Goal: Task Accomplishment & Management: Manage account settings

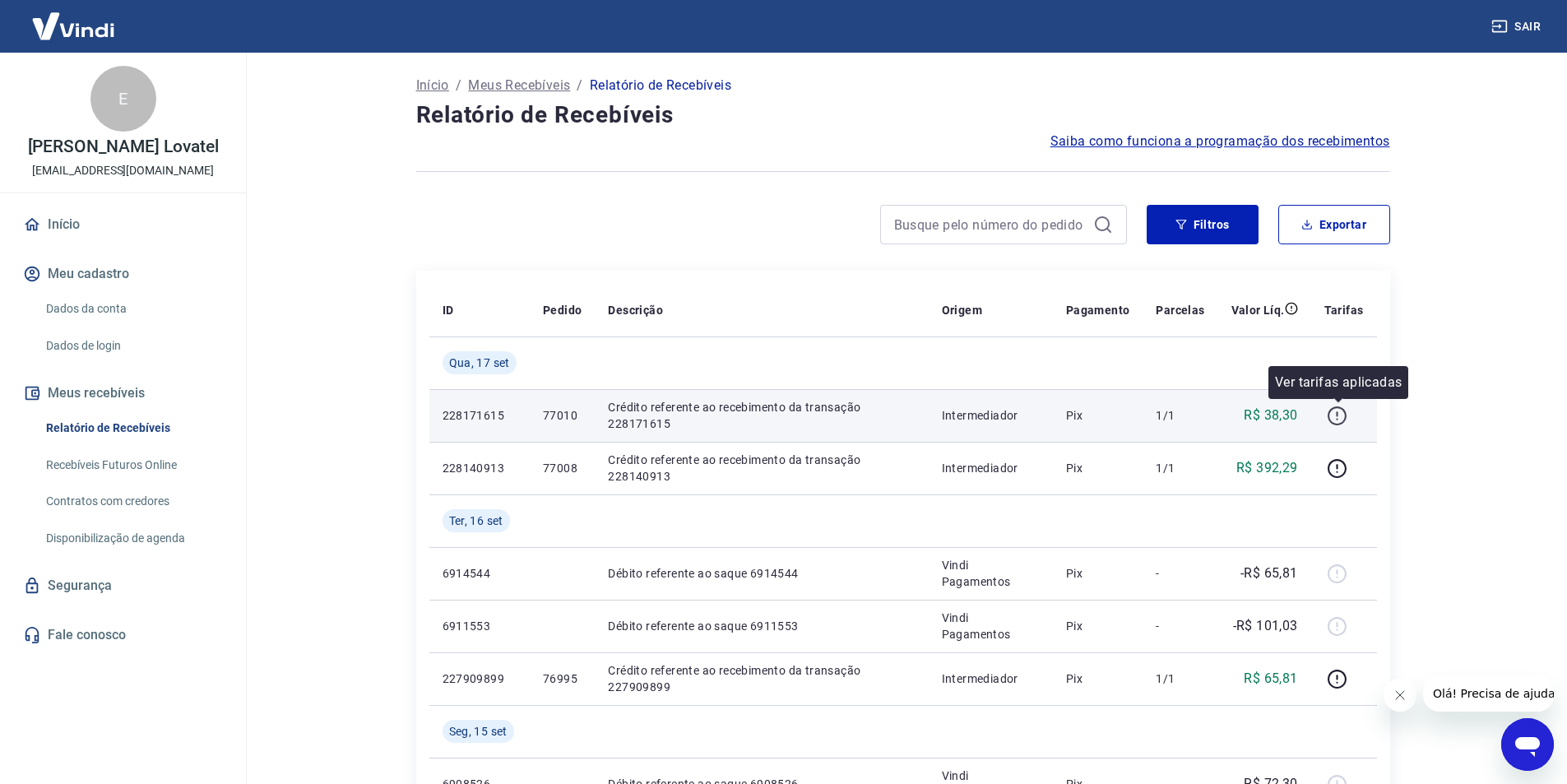
click at [1338, 416] on icon "button" at bounding box center [1338, 413] width 2 height 5
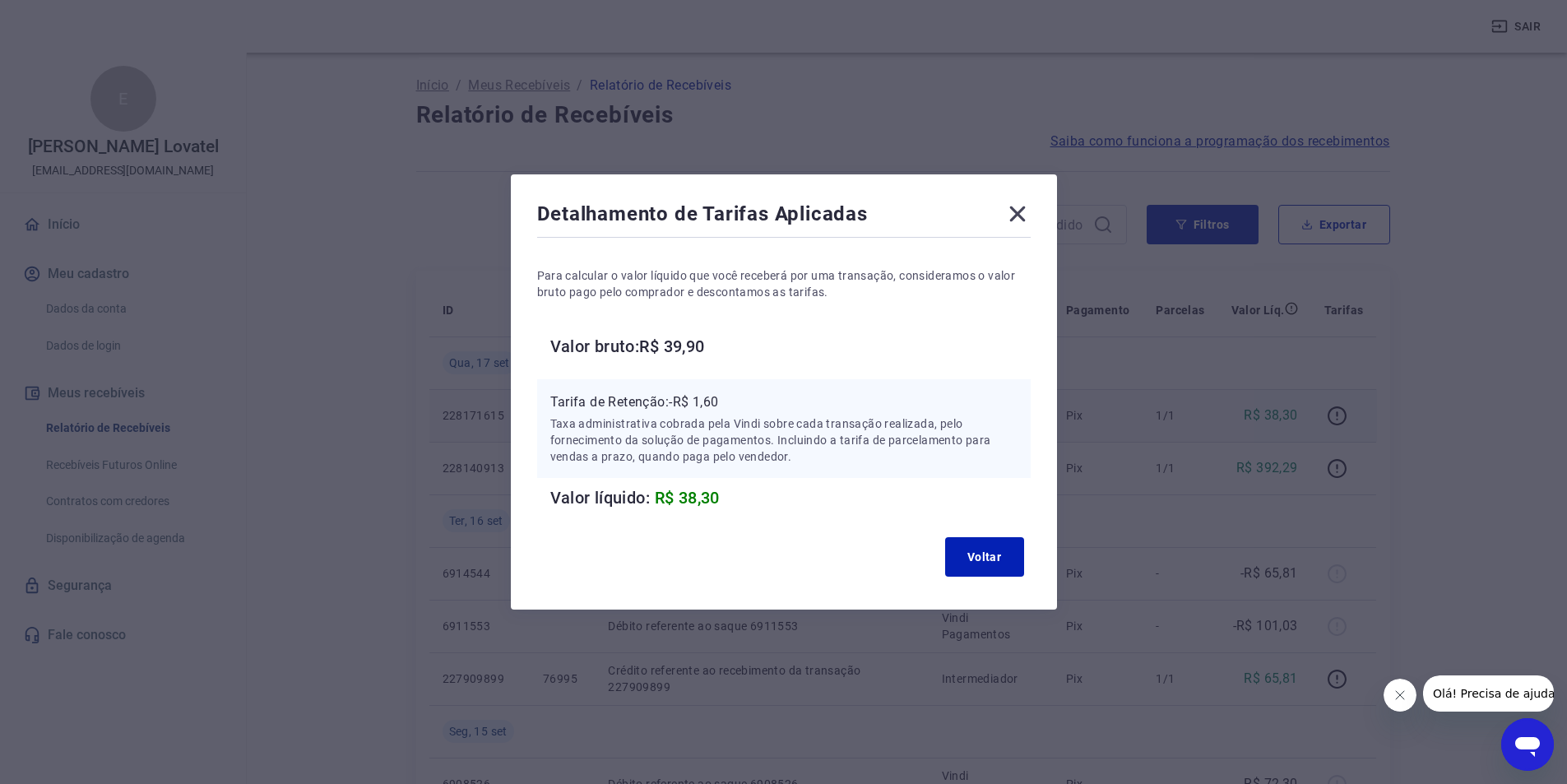
click at [1030, 213] on icon at bounding box center [1017, 214] width 26 height 26
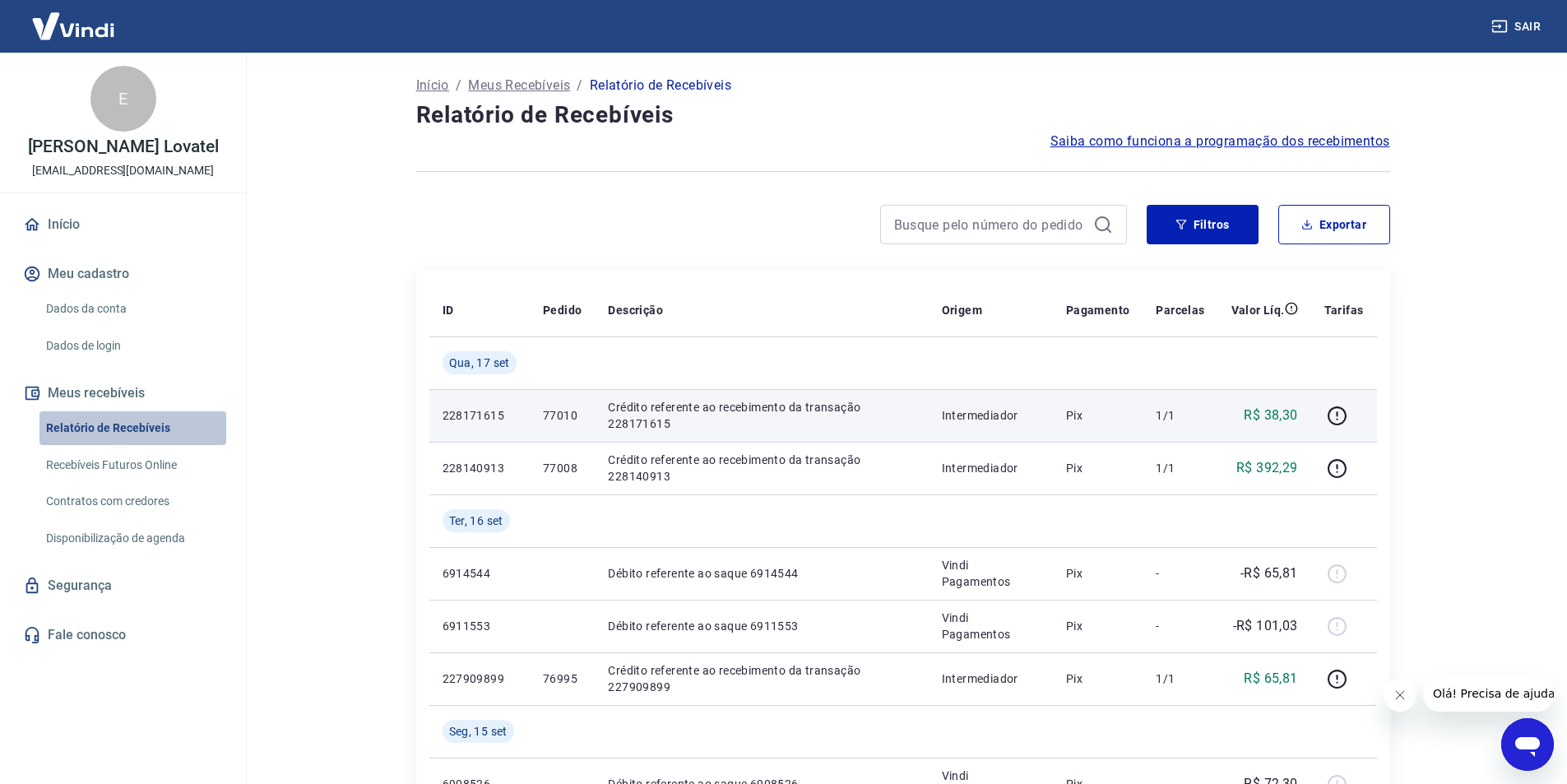
click at [152, 423] on link "Relatório de Recebíveis" at bounding box center [133, 428] width 187 height 34
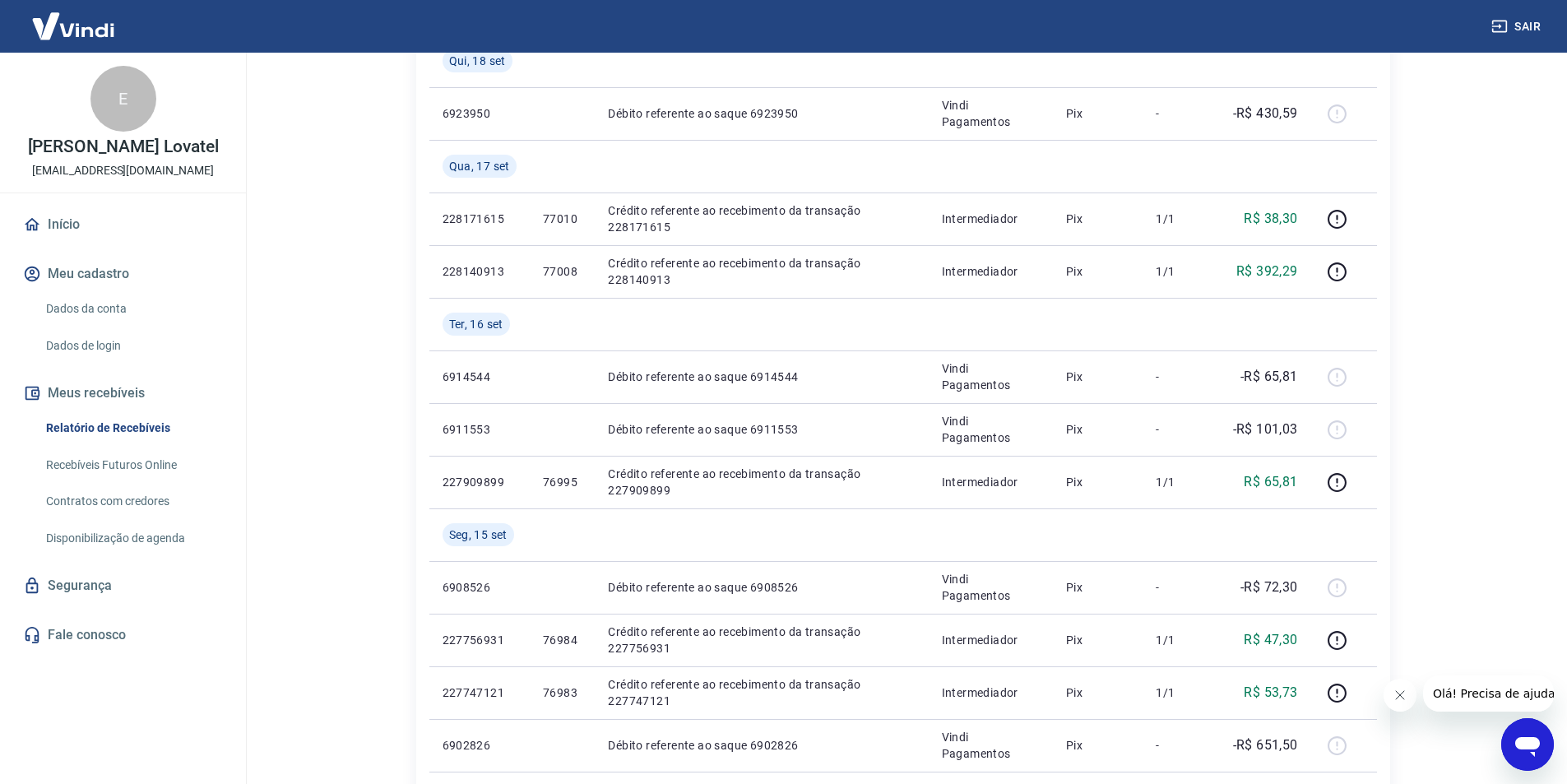
scroll to position [329, 0]
